Goal: Task Accomplishment & Management: Use online tool/utility

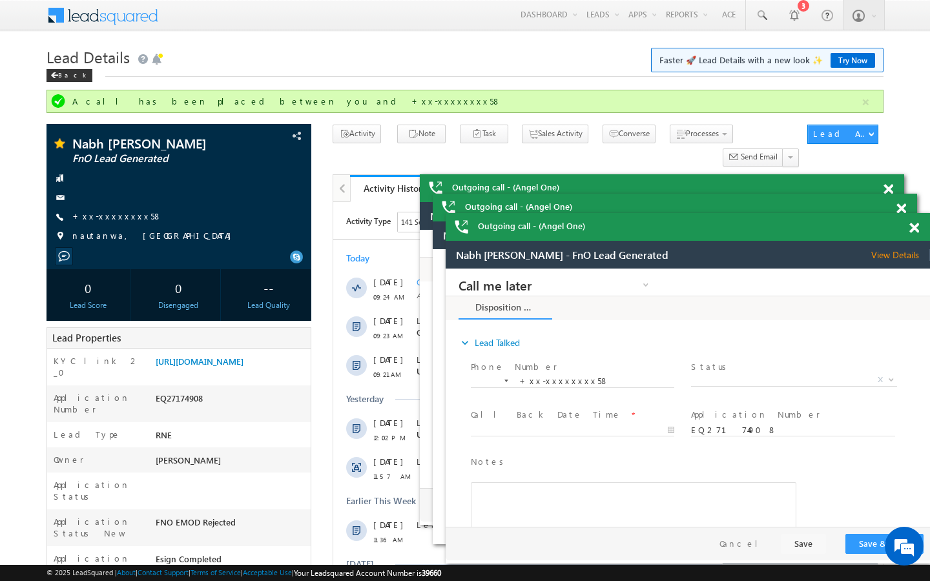
click at [350, 82] on div "Lead Details Faster 🚀 Lead Details with a new look ✨ Try Now Back" at bounding box center [465, 66] width 837 height 47
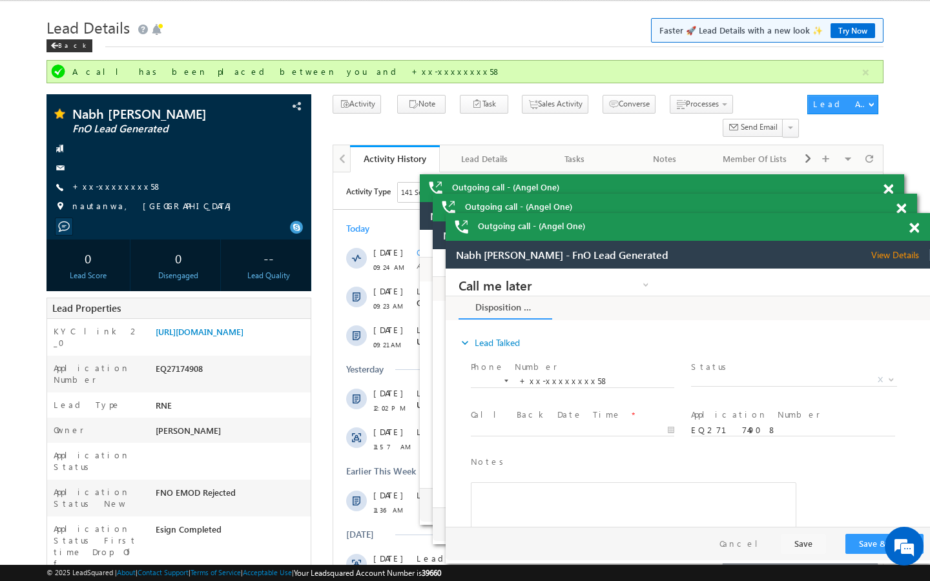
scroll to position [52, 0]
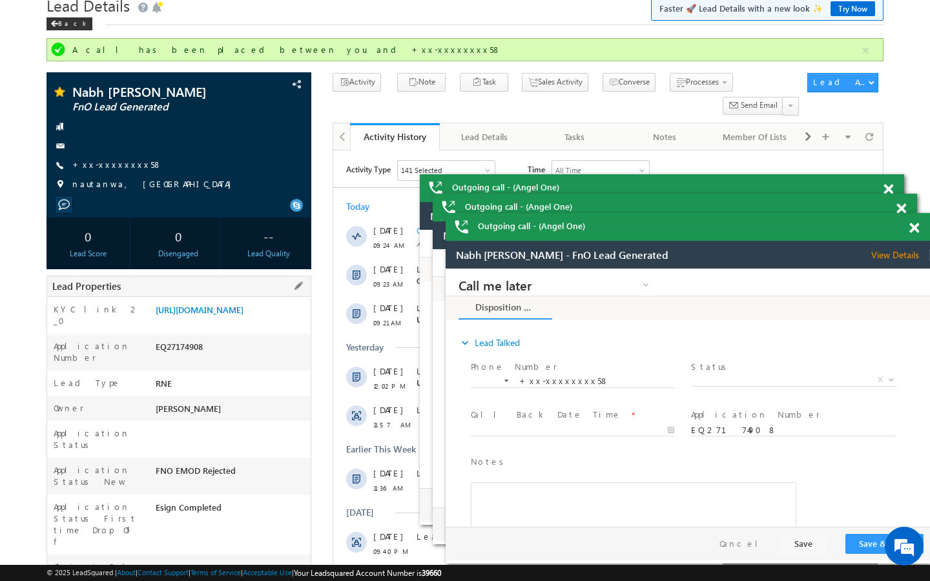
drag, startPoint x: 154, startPoint y: 533, endPoint x: 218, endPoint y: 534, distance: 64.6
click at [224, 561] on div "AABL885179" at bounding box center [231, 570] width 158 height 18
copy div "AABL885179"
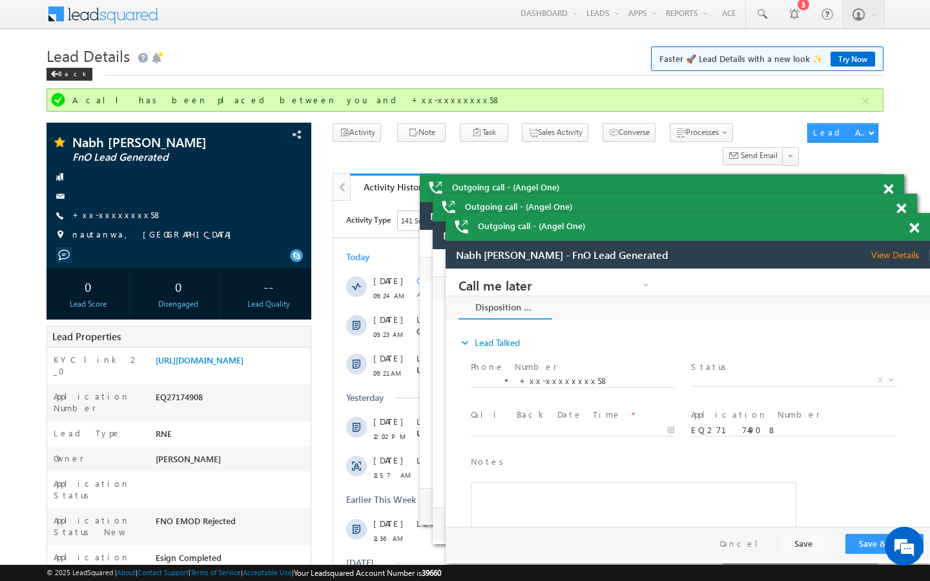
scroll to position [0, 0]
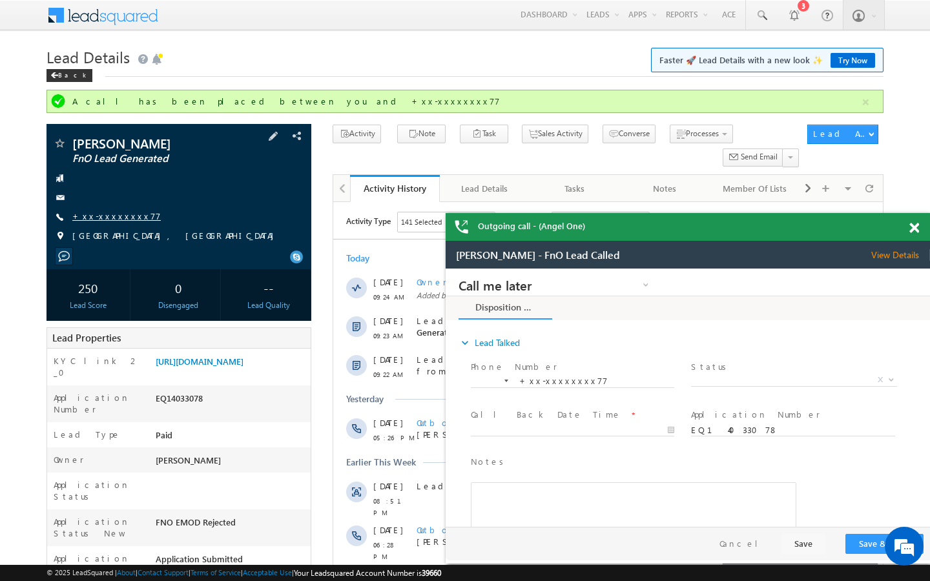
click at [108, 216] on link "+xx-xxxxxxxx77" at bounding box center [116, 216] width 89 height 11
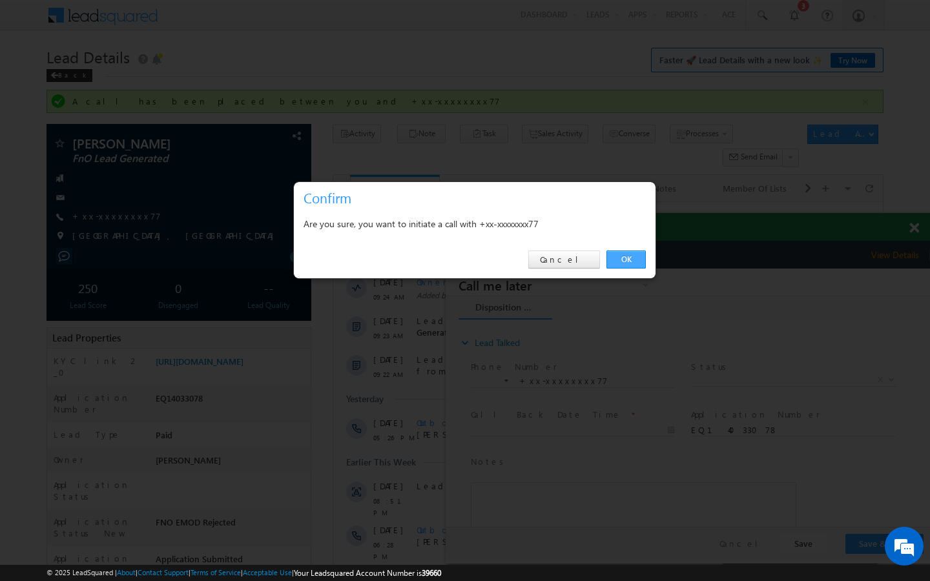
click at [634, 258] on link "OK" at bounding box center [626, 260] width 39 height 18
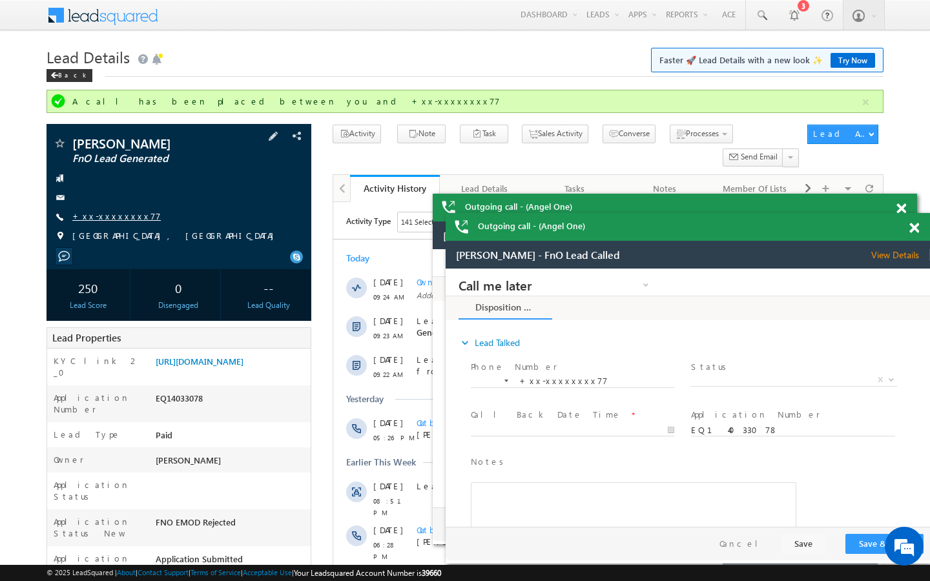
click at [118, 218] on link "+xx-xxxxxxxx77" at bounding box center [116, 216] width 89 height 11
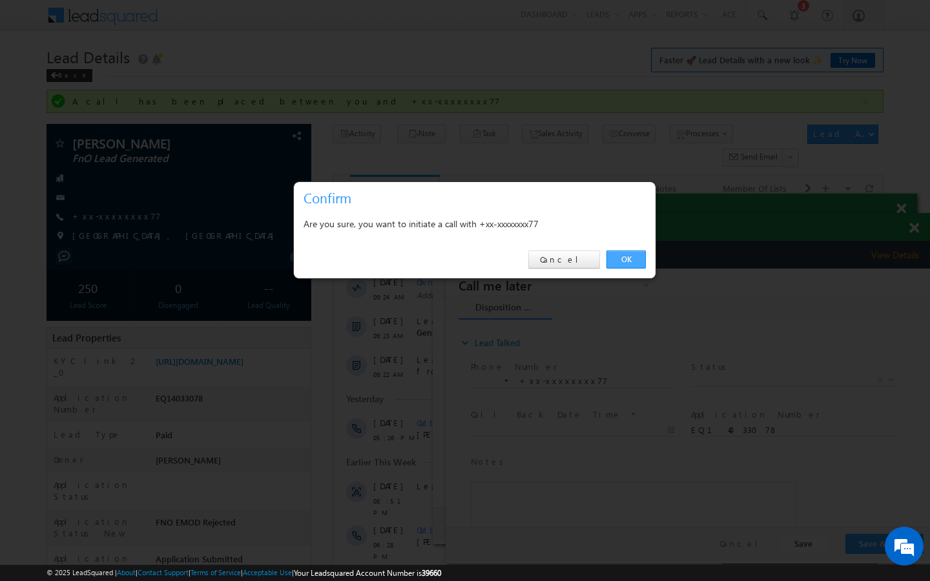
click at [620, 266] on link "OK" at bounding box center [626, 260] width 39 height 18
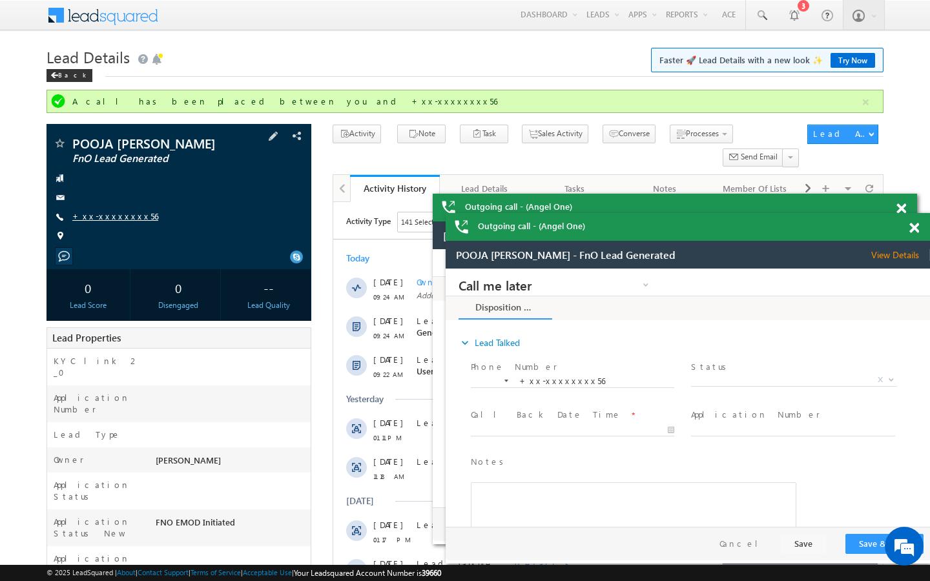
click at [95, 221] on link "+xx-xxxxxxxx56" at bounding box center [115, 216] width 86 height 11
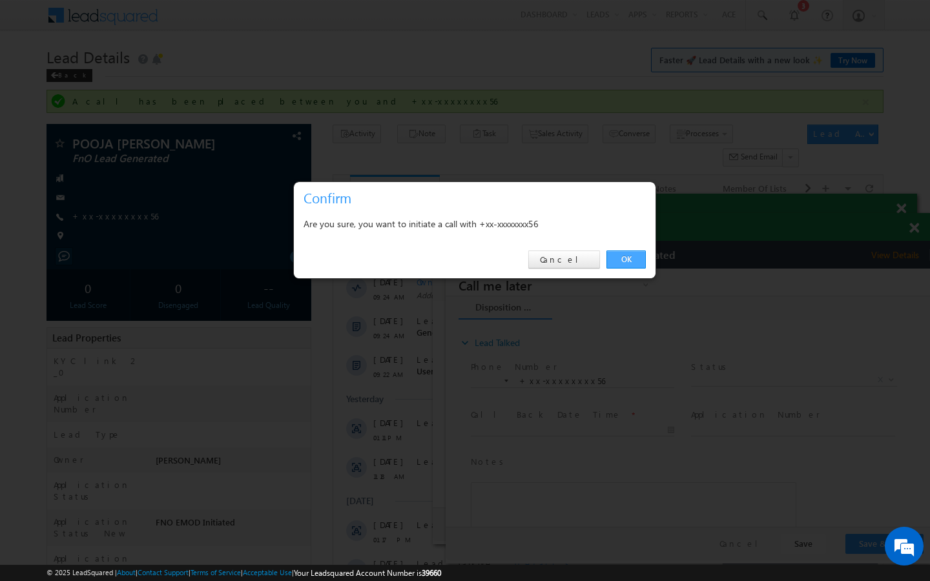
click at [624, 258] on link "OK" at bounding box center [626, 260] width 39 height 18
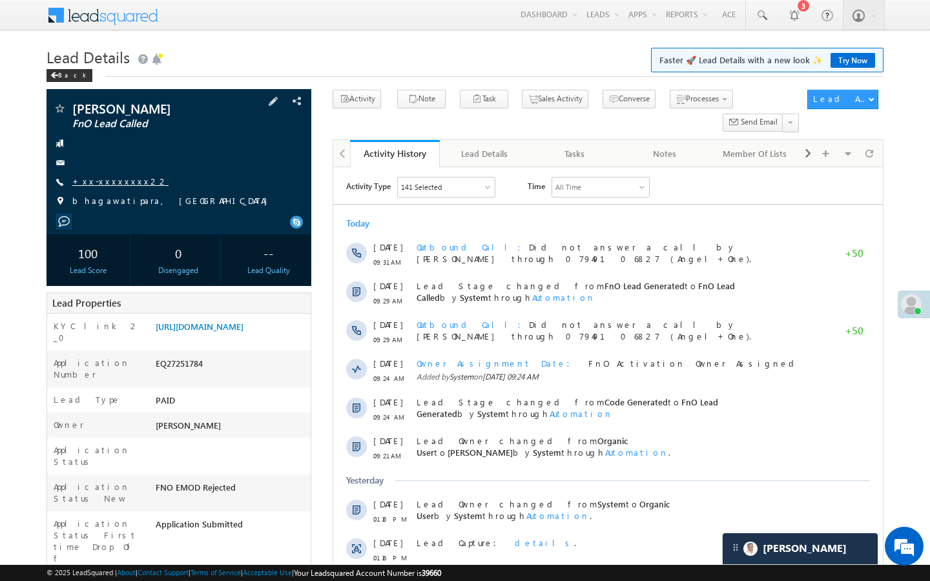
click at [114, 178] on link "+xx-xxxxxxxx22" at bounding box center [120, 181] width 96 height 11
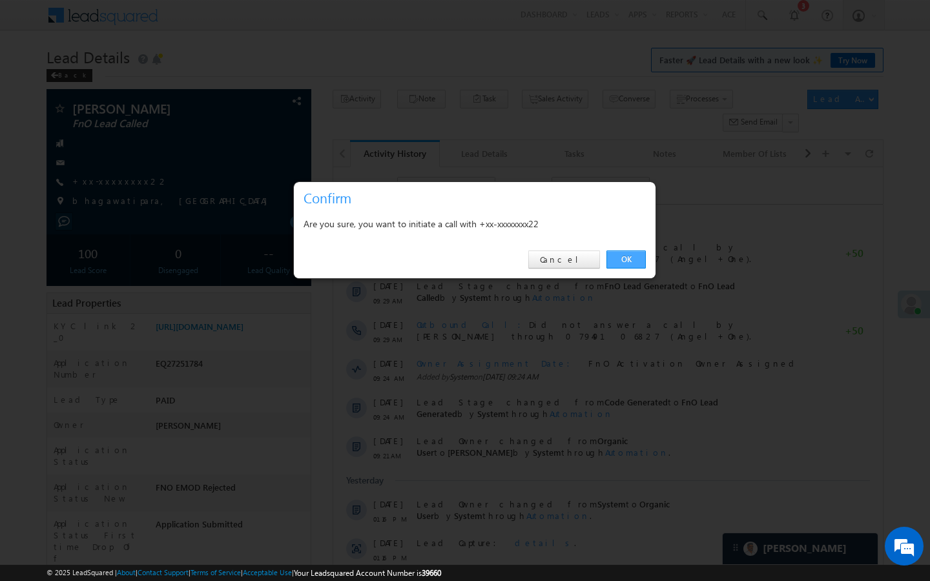
click at [633, 258] on link "OK" at bounding box center [626, 260] width 39 height 18
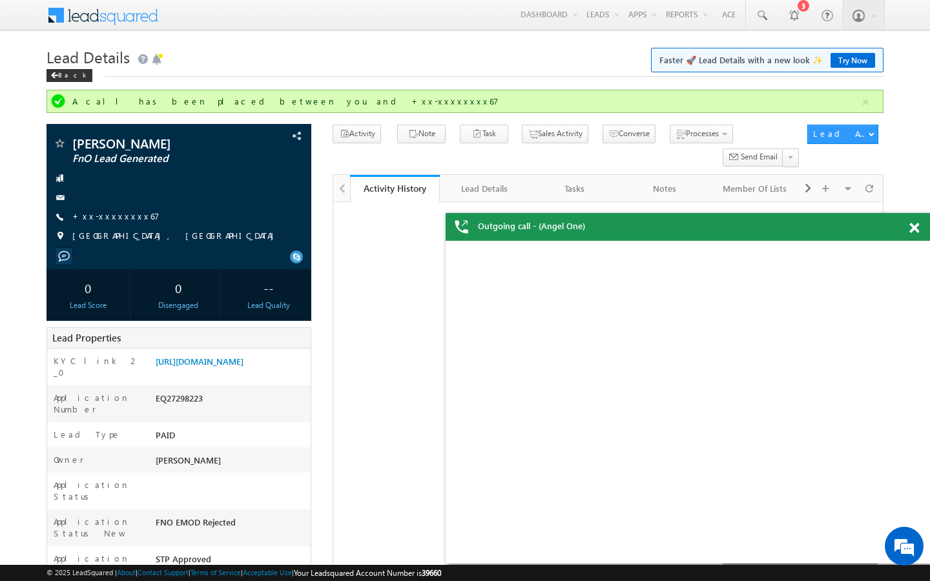
click at [117, 215] on link "+xx-xxxxxxxx67" at bounding box center [115, 216] width 87 height 11
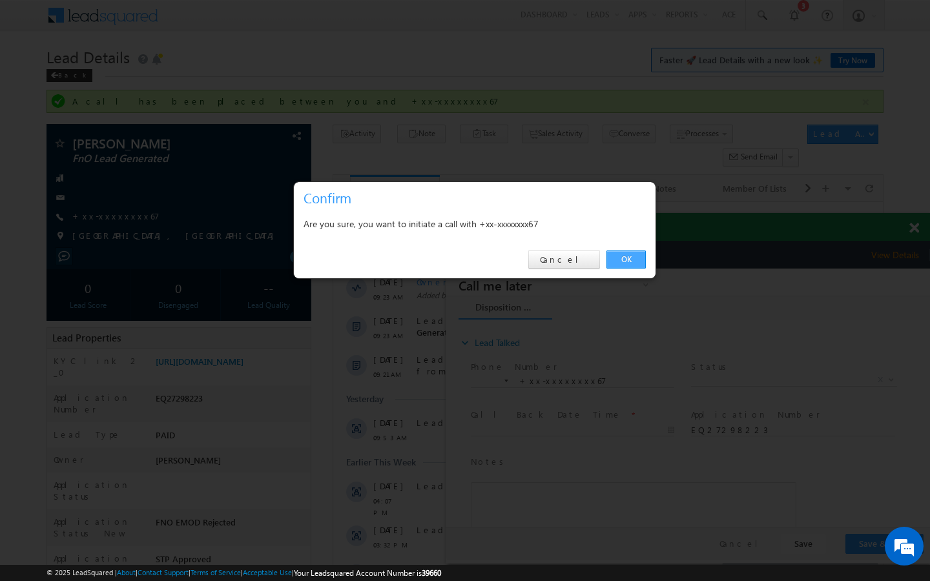
click at [629, 259] on link "OK" at bounding box center [626, 260] width 39 height 18
